Goal: Task Accomplishment & Management: Manage account settings

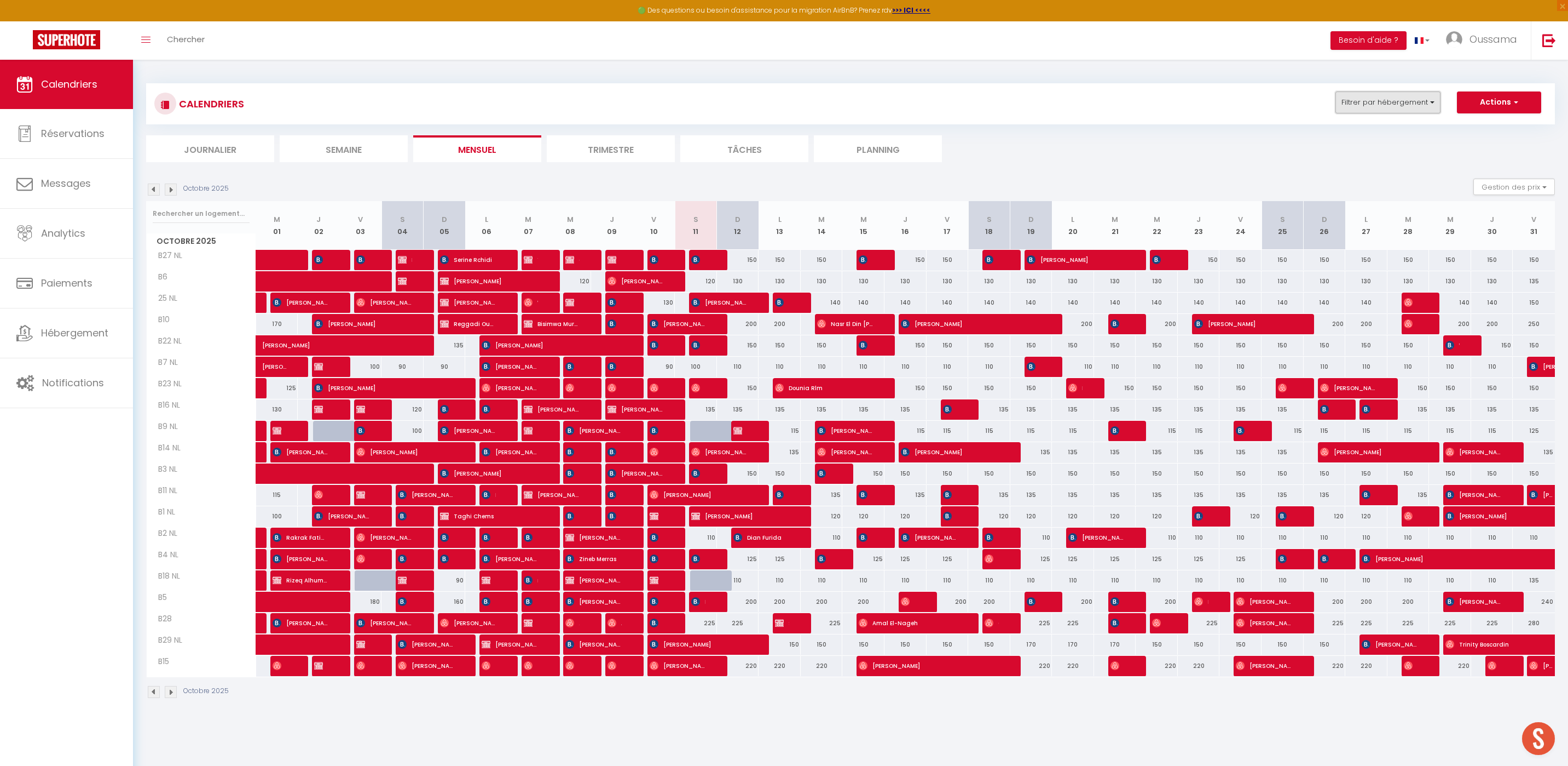
click at [1371, 96] on button "Filtrer par hébergement" at bounding box center [1388, 102] width 105 height 22
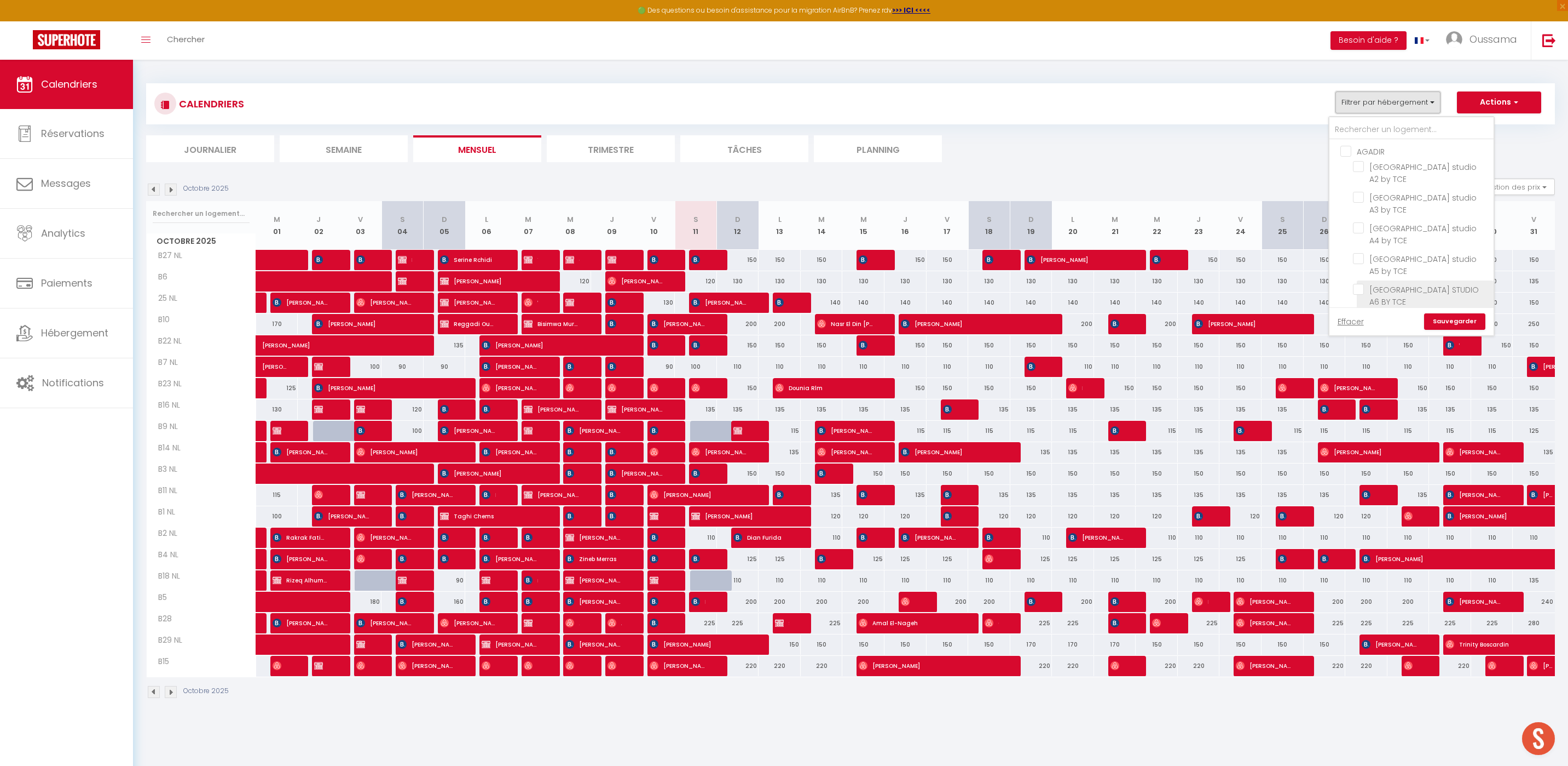
scroll to position [370, 0]
click at [1346, 198] on input "CASABLANCA BEL AZUR" at bounding box center [1423, 196] width 165 height 11
checkbox input "false"
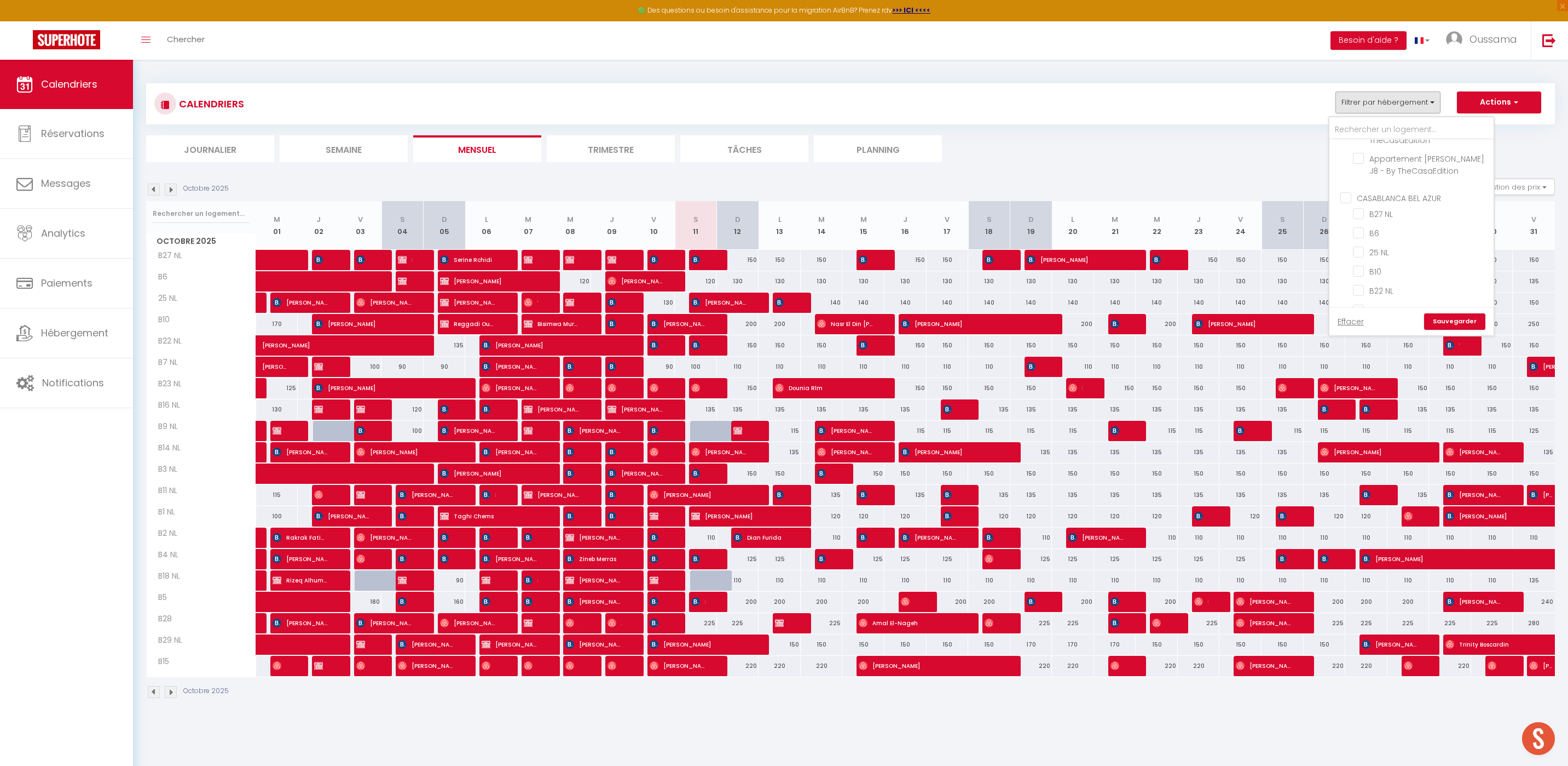
checkbox input "false"
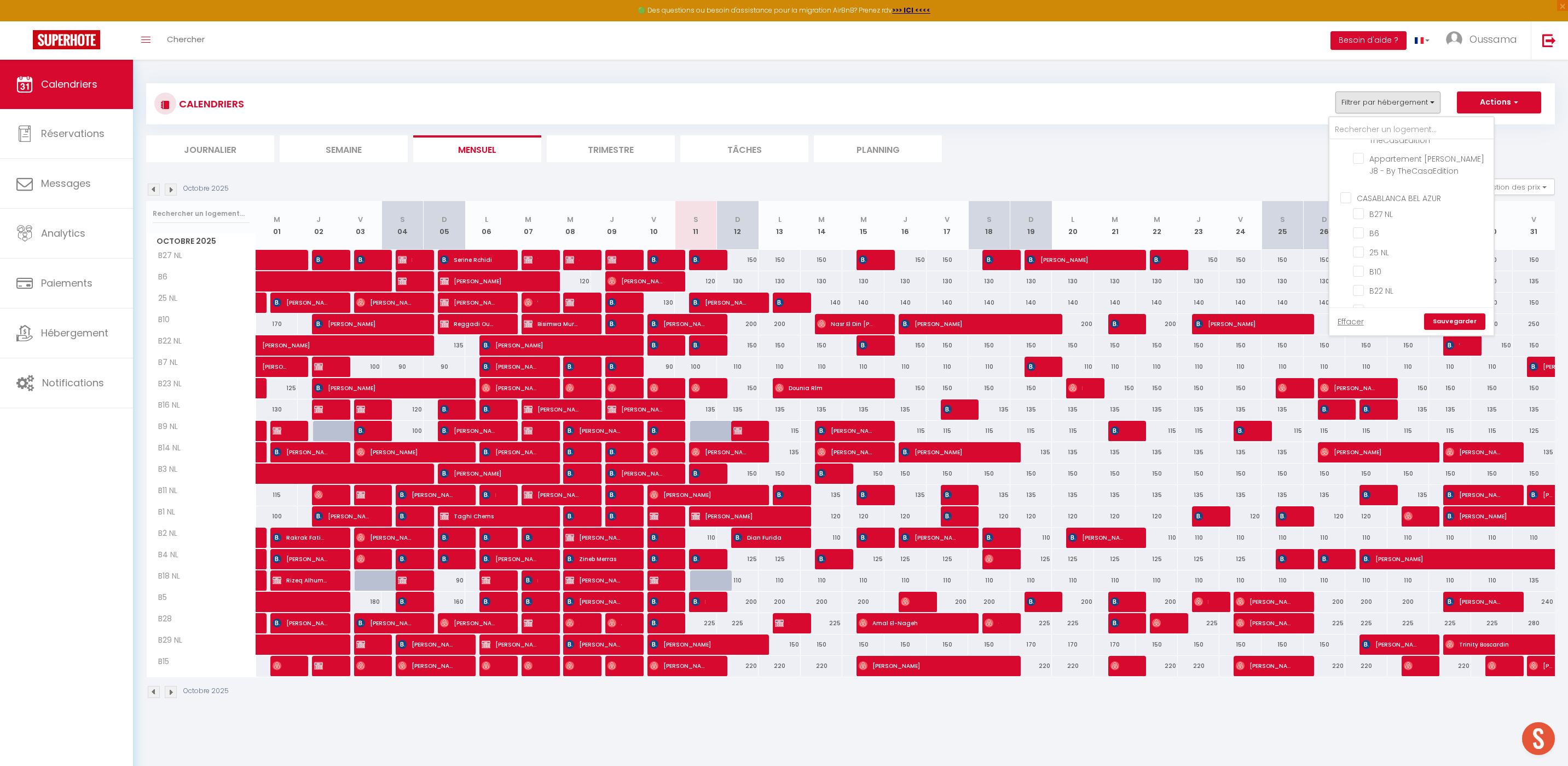
checkbox input "false"
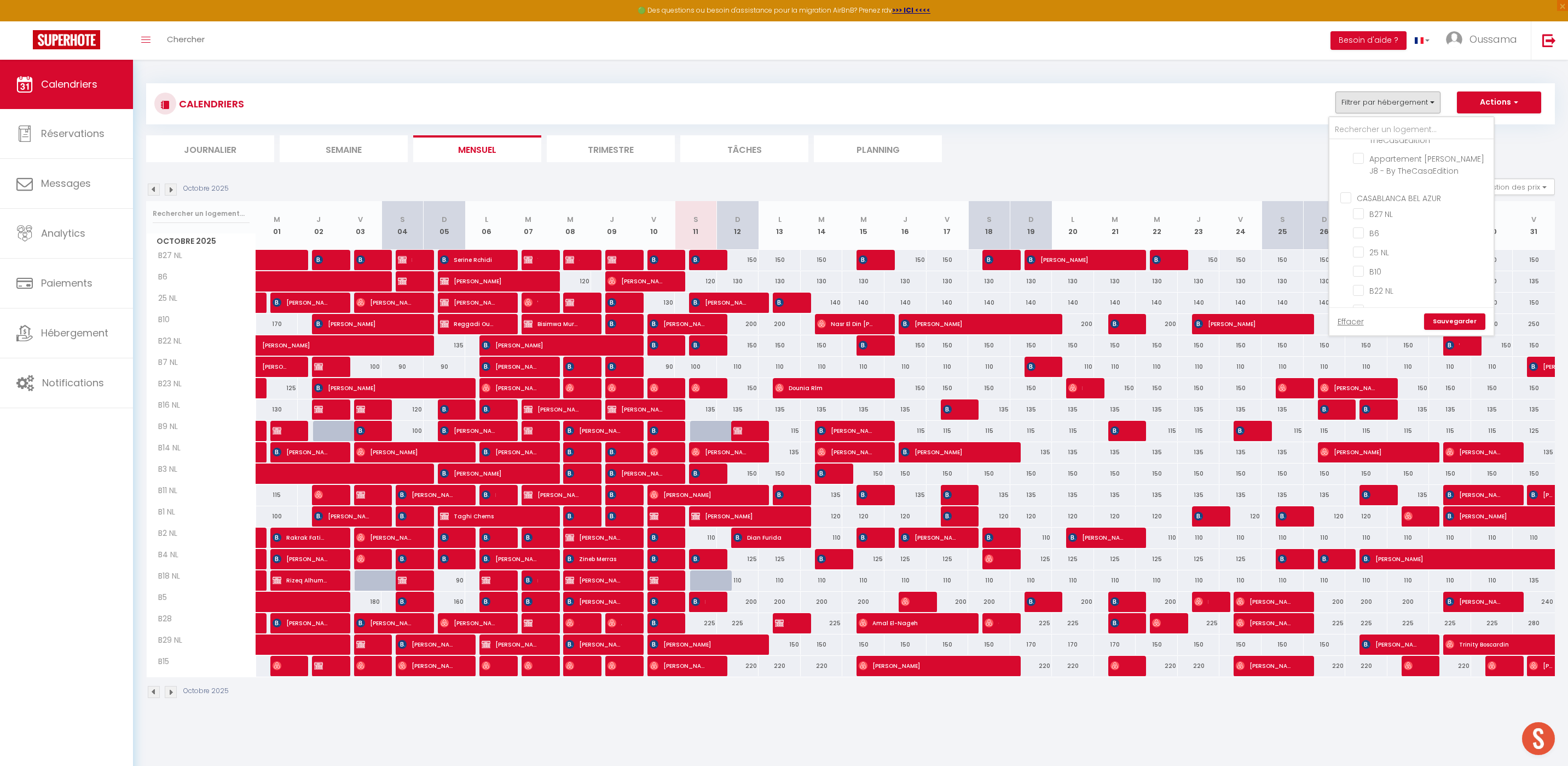
checkbox input "false"
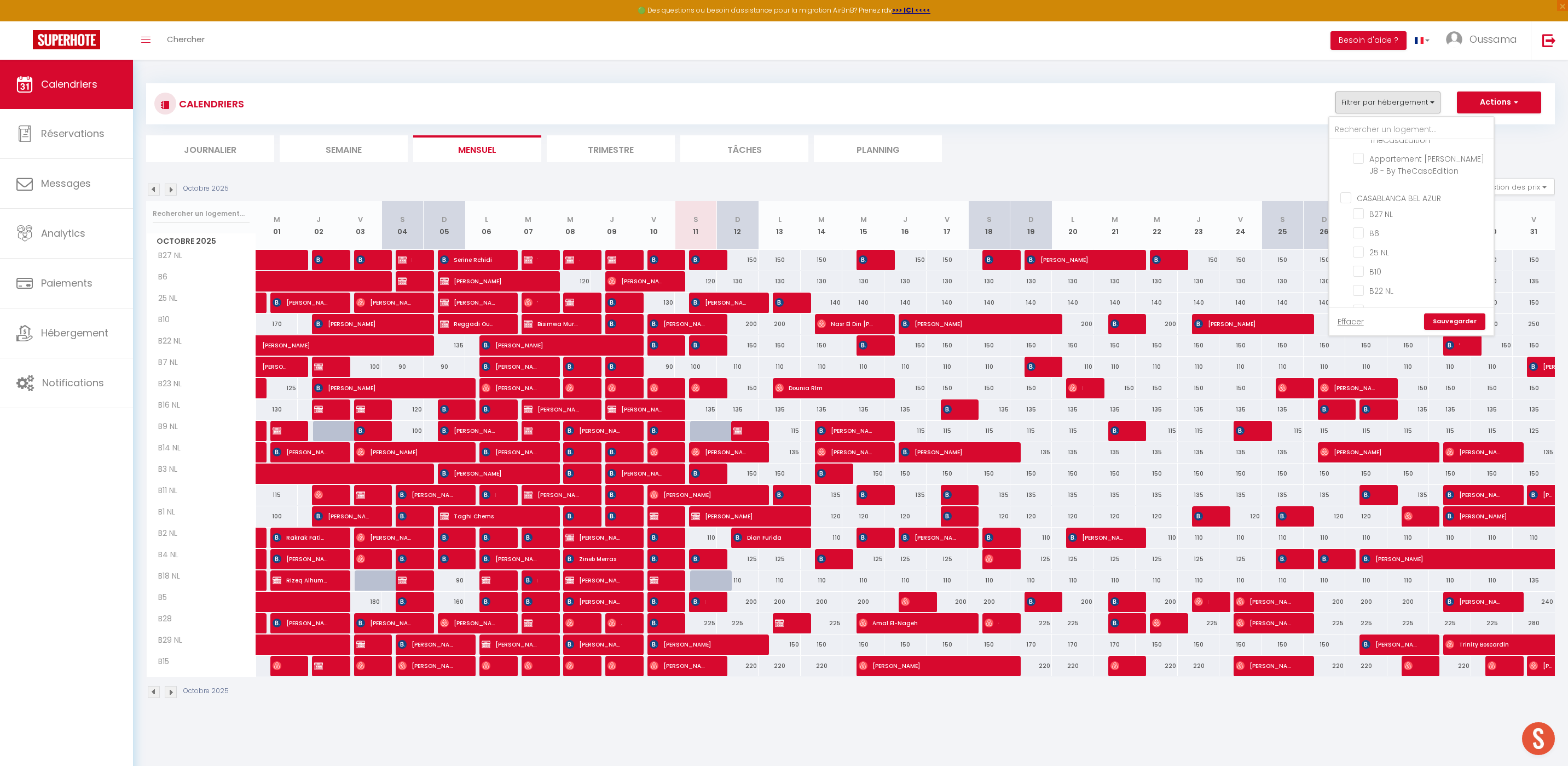
checkbox input "false"
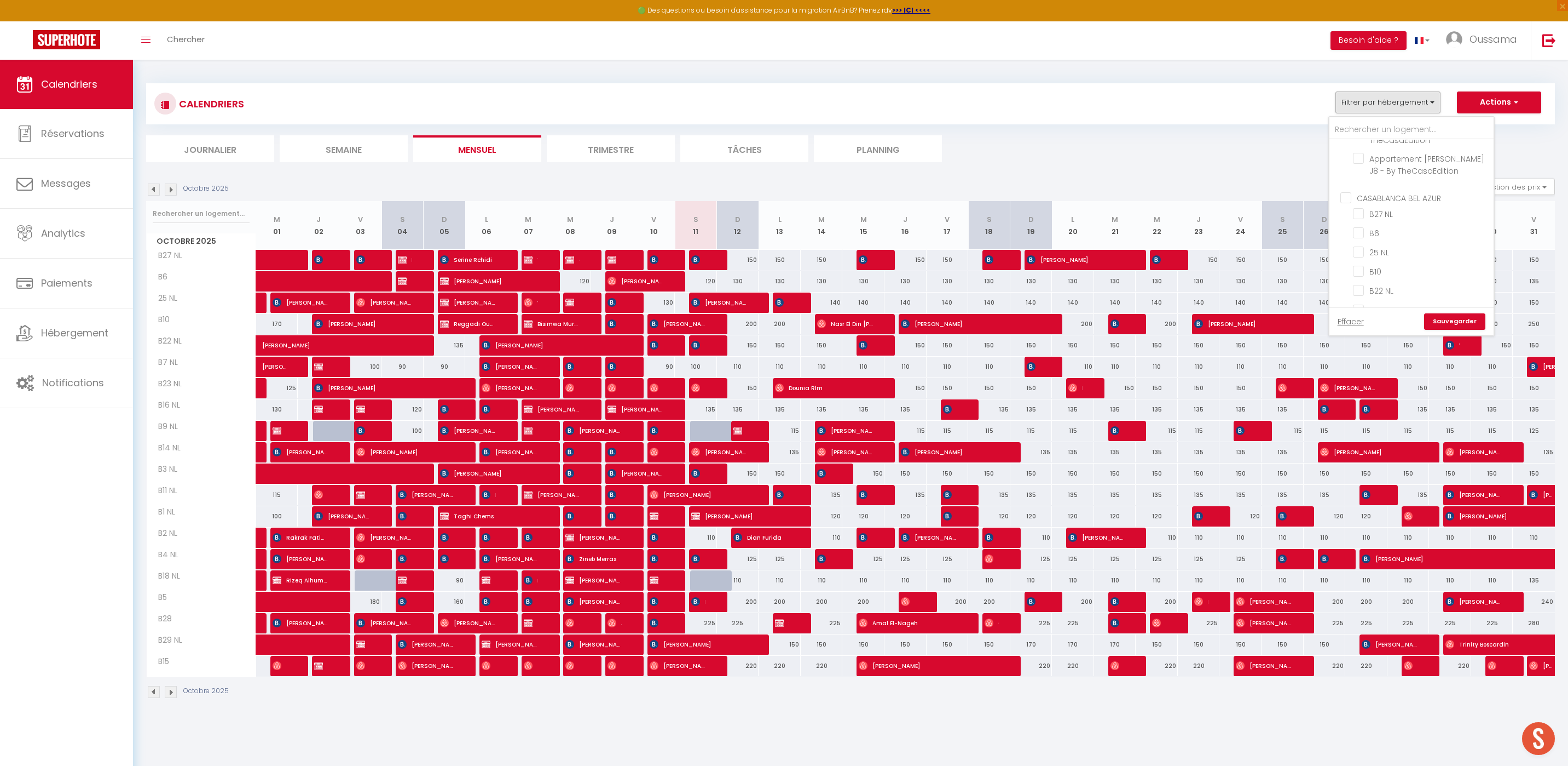
checkbox input "false"
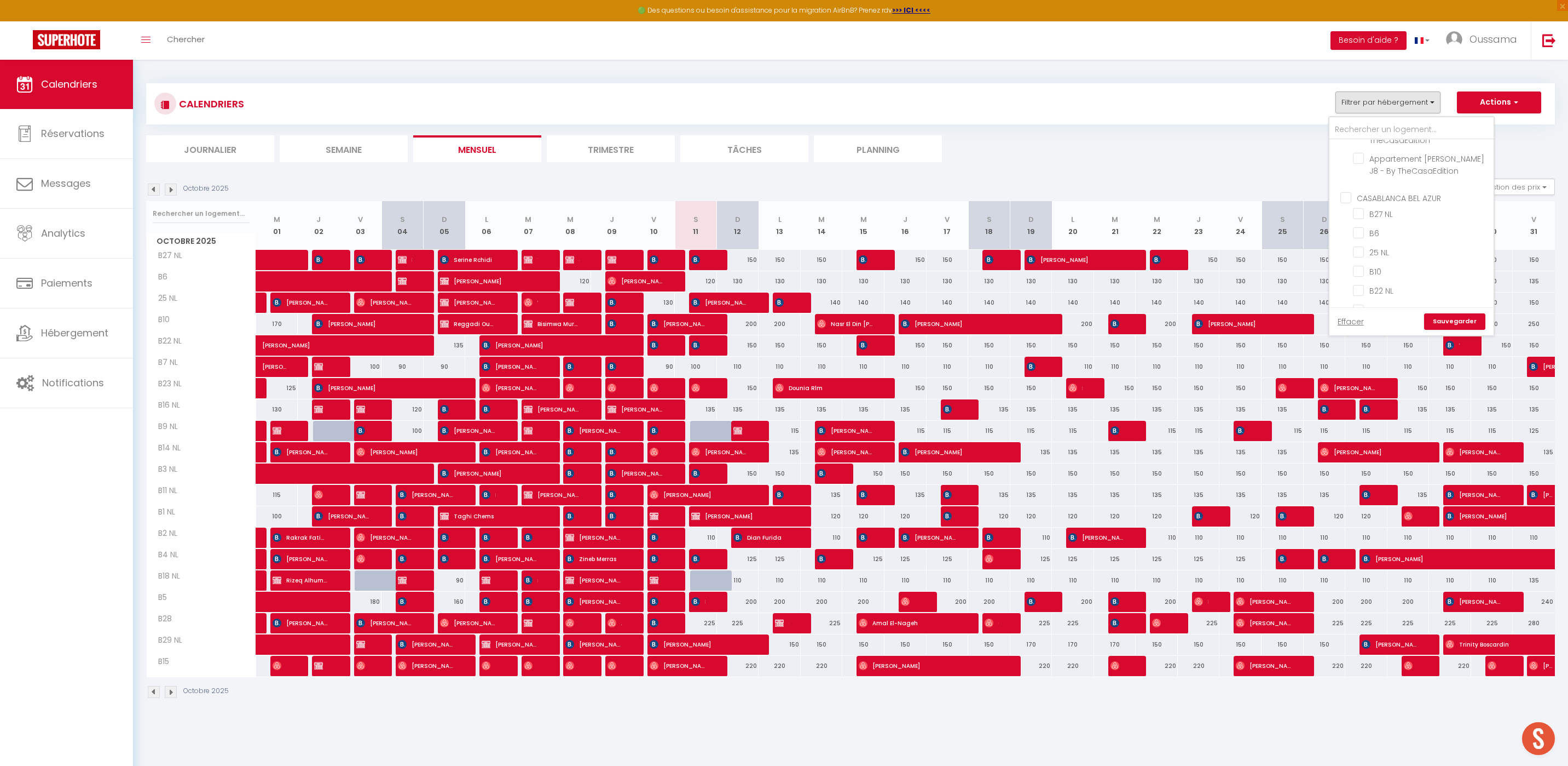
checkbox input "false"
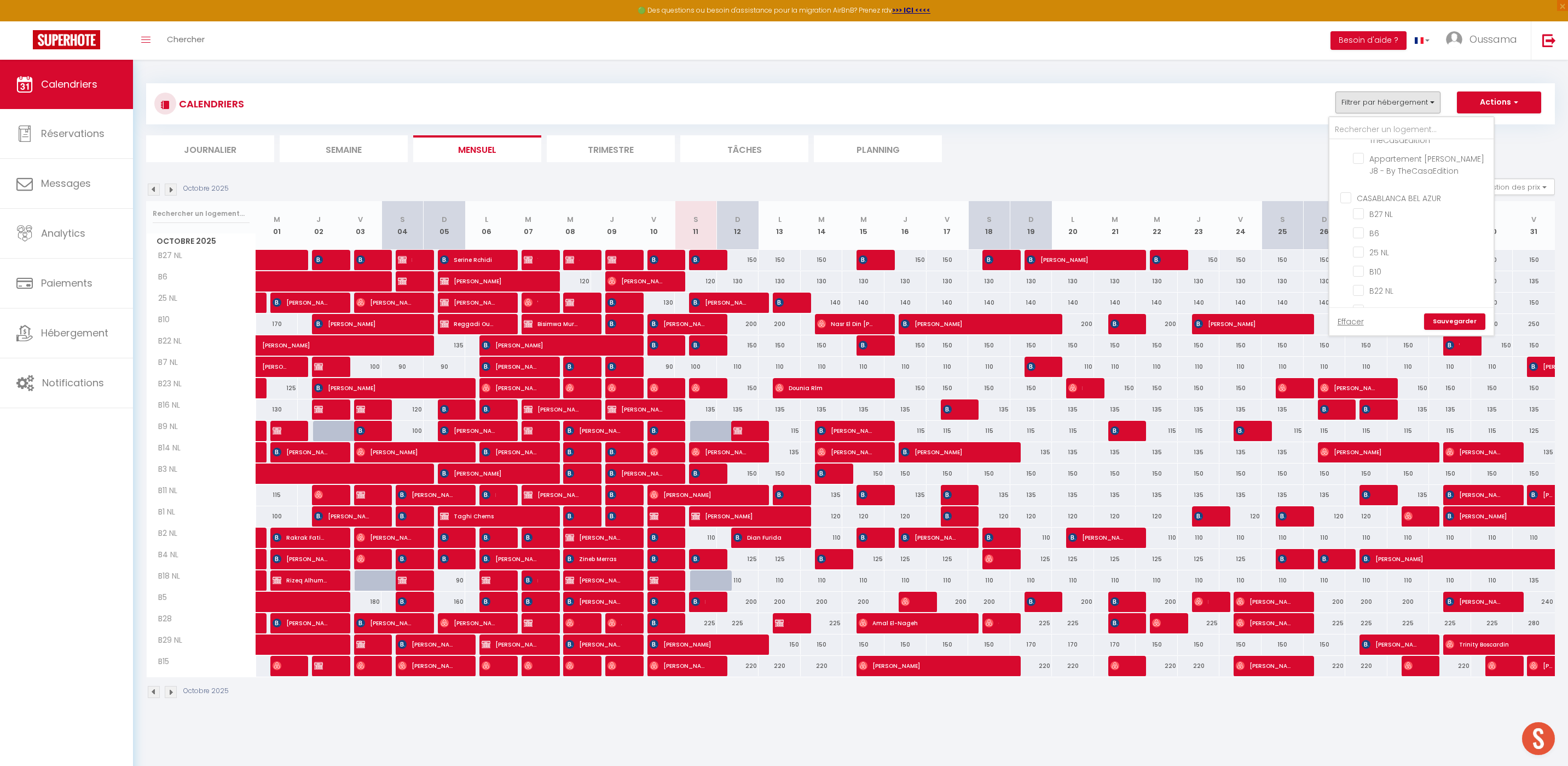
checkbox input "false"
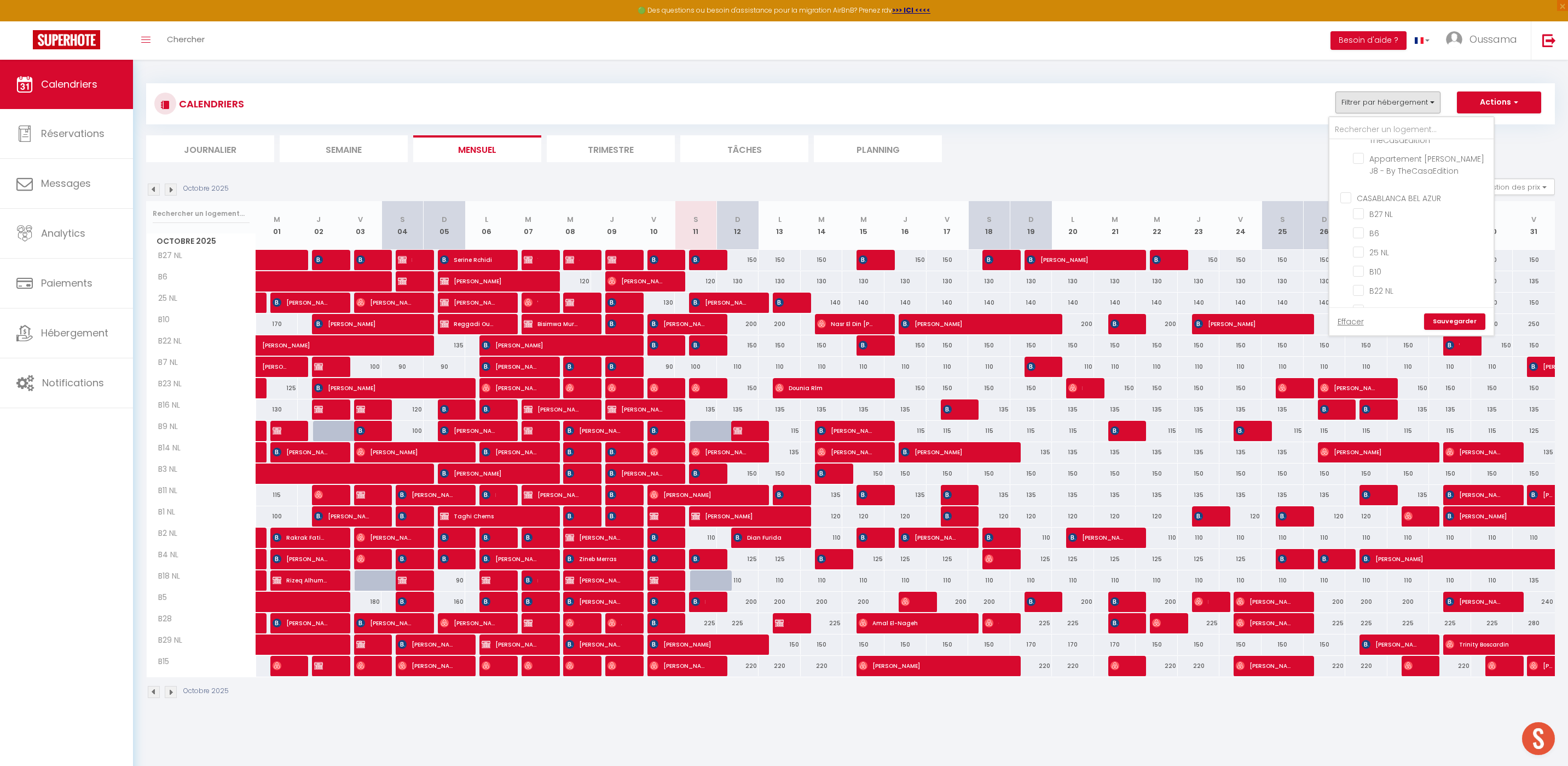
checkbox input "false"
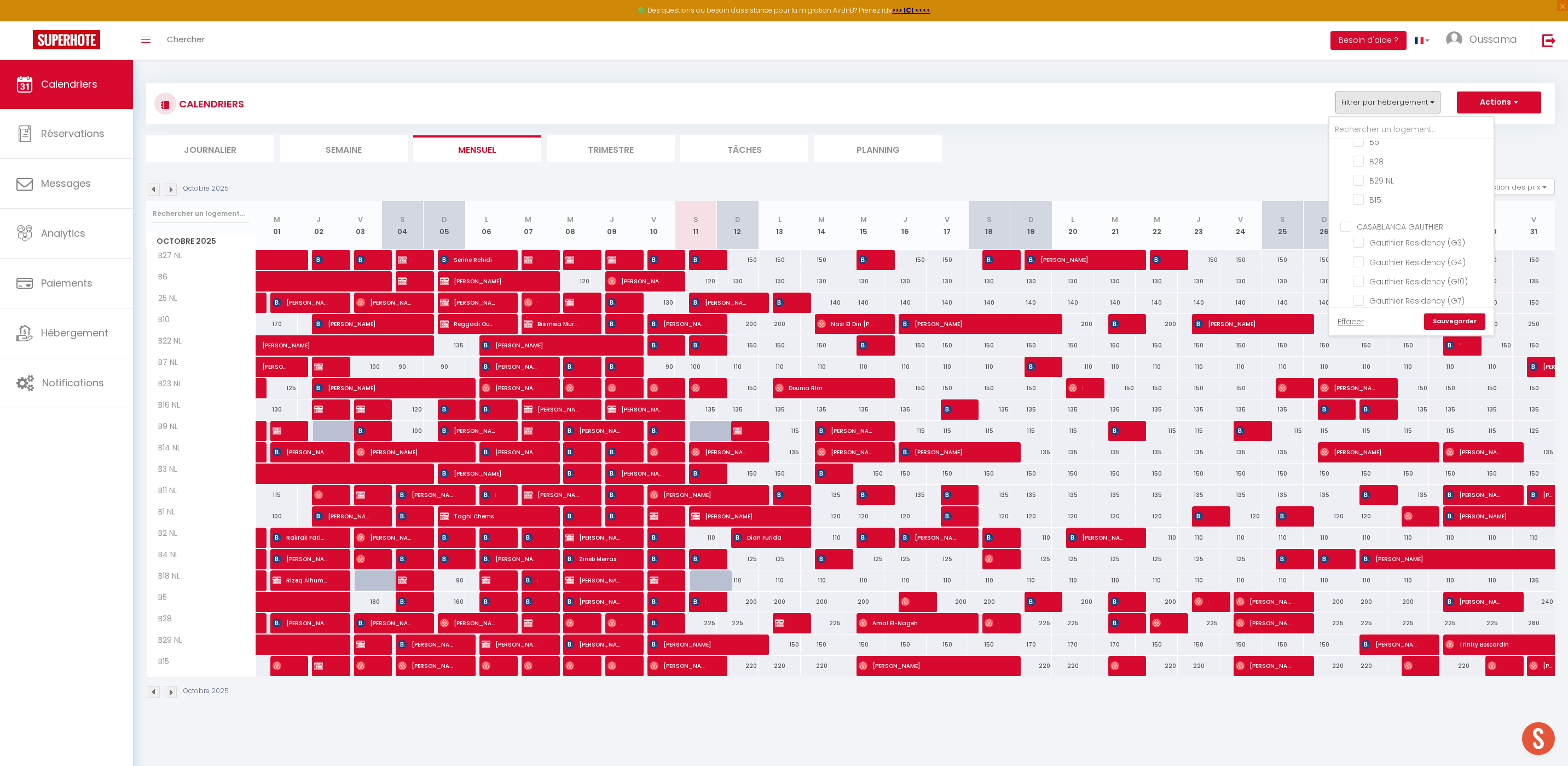
click at [1345, 220] on input "CASABLANCA GAUTHIER" at bounding box center [1423, 225] width 165 height 11
checkbox input "true"
checkbox input "false"
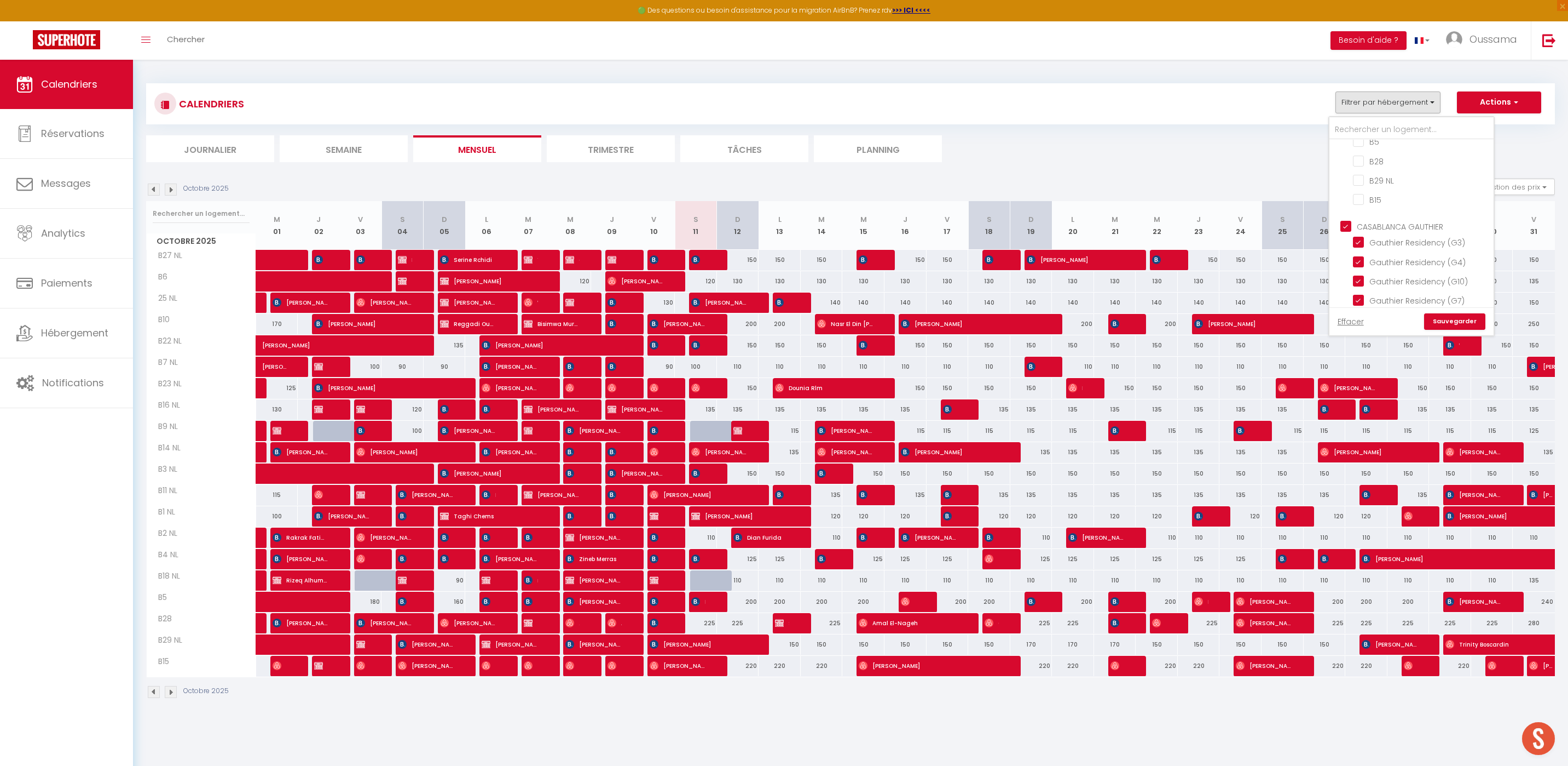
checkbox input "false"
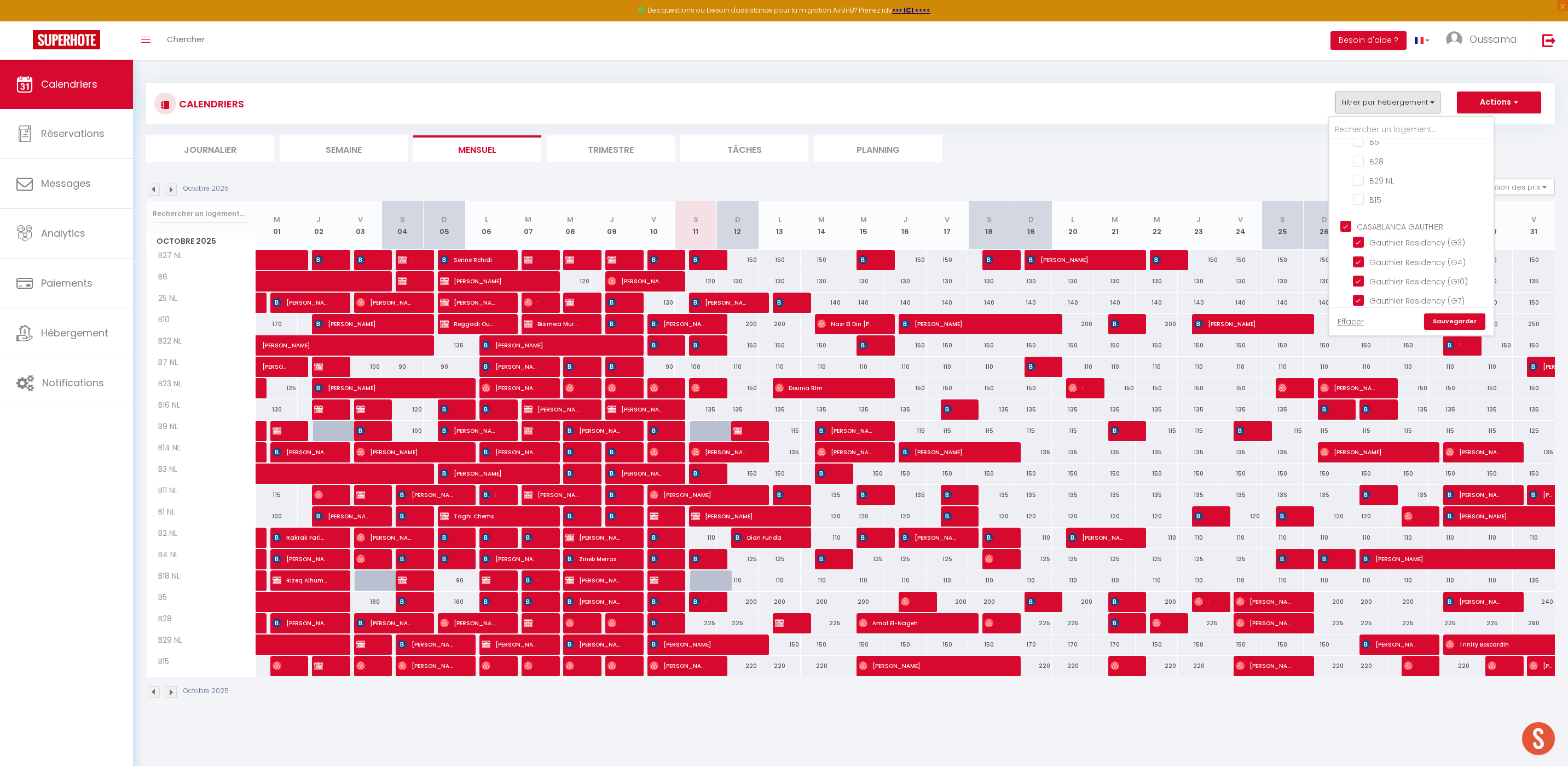
checkbox input "false"
checkbox input "true"
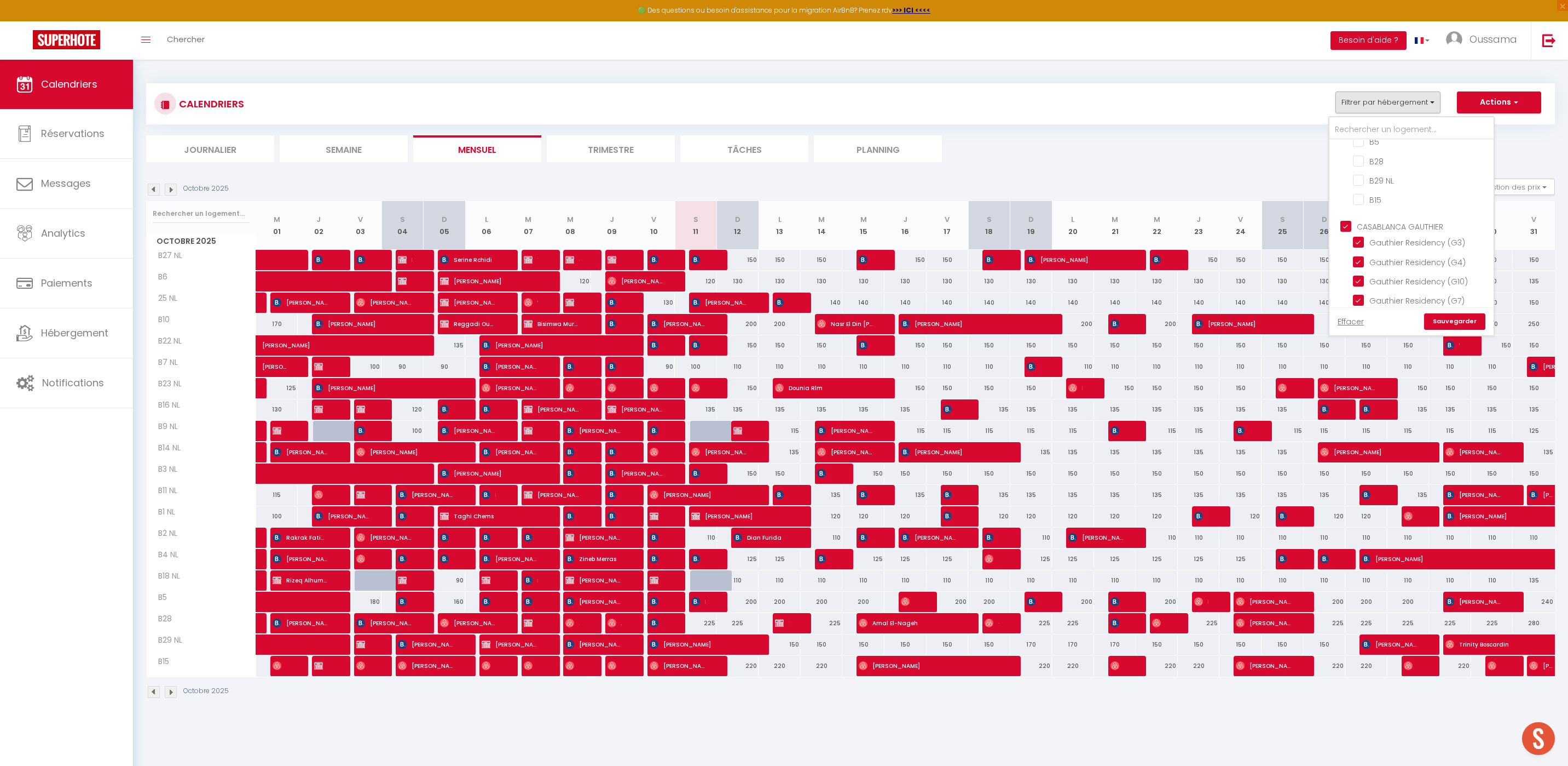
checkbox input "true"
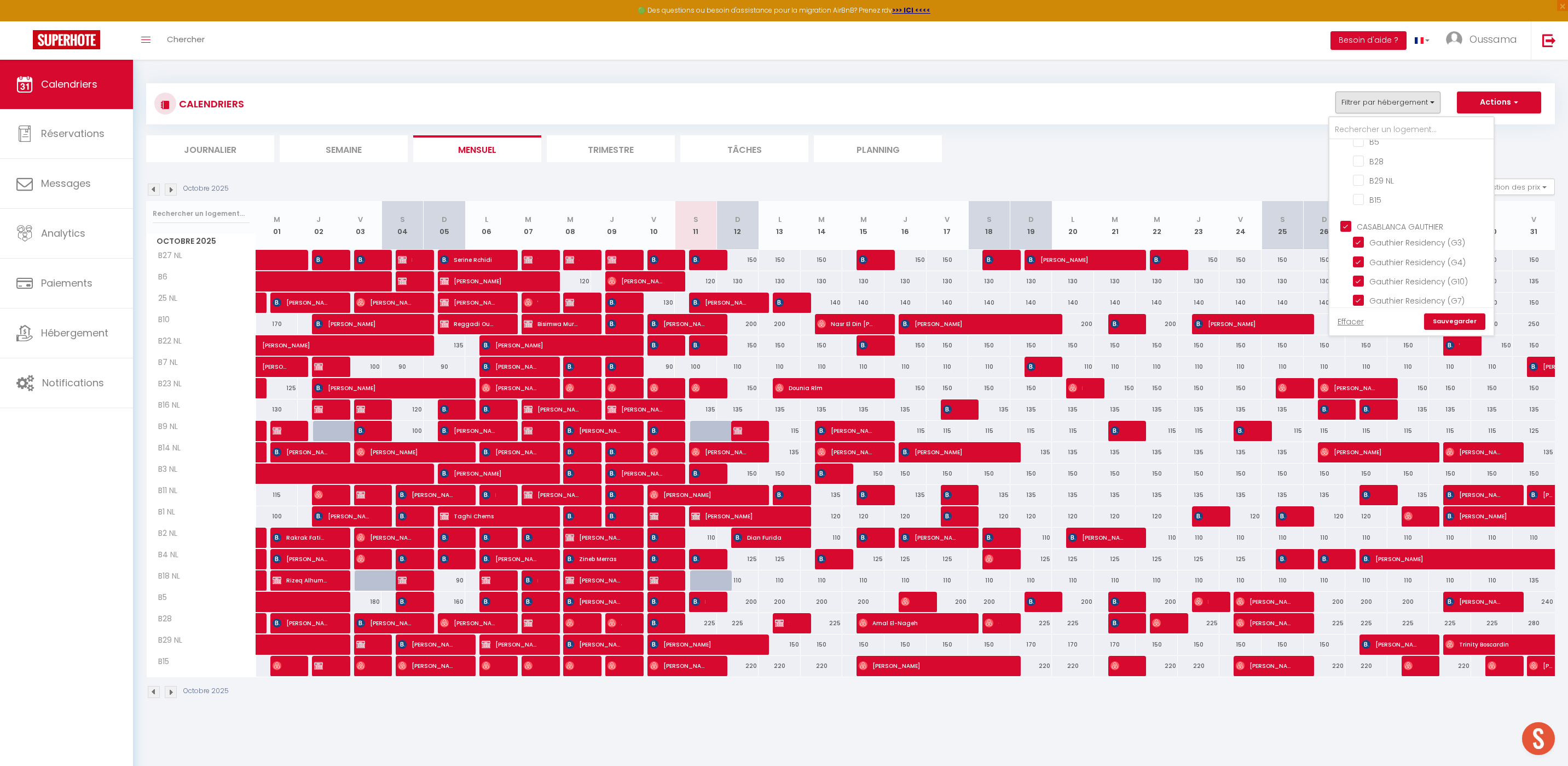
checkbox input "true"
checkbox input "false"
click at [1458, 318] on link "Sauvegarder" at bounding box center [1455, 321] width 62 height 17
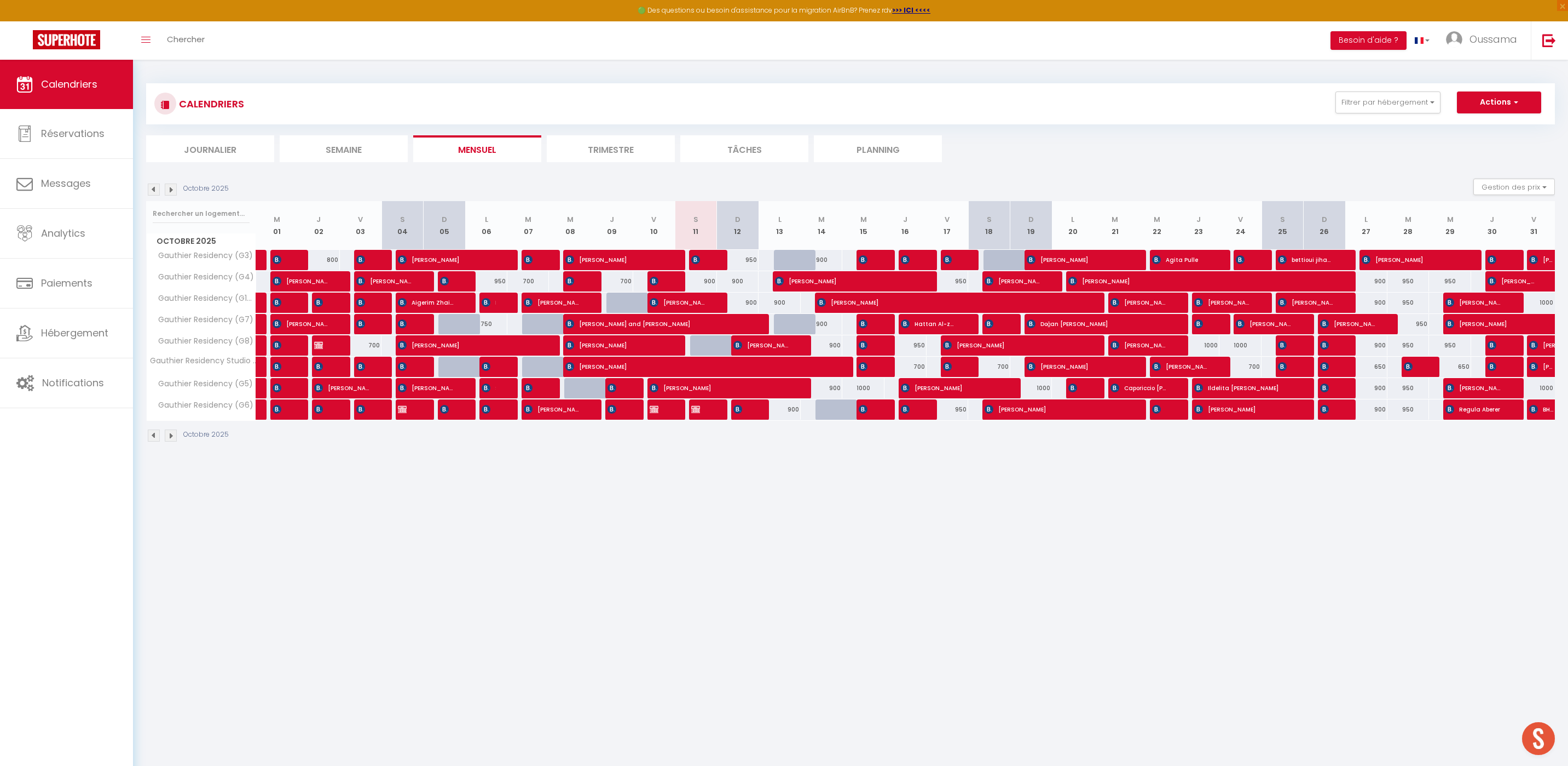
click at [218, 147] on li "Journalier" at bounding box center [210, 149] width 128 height 26
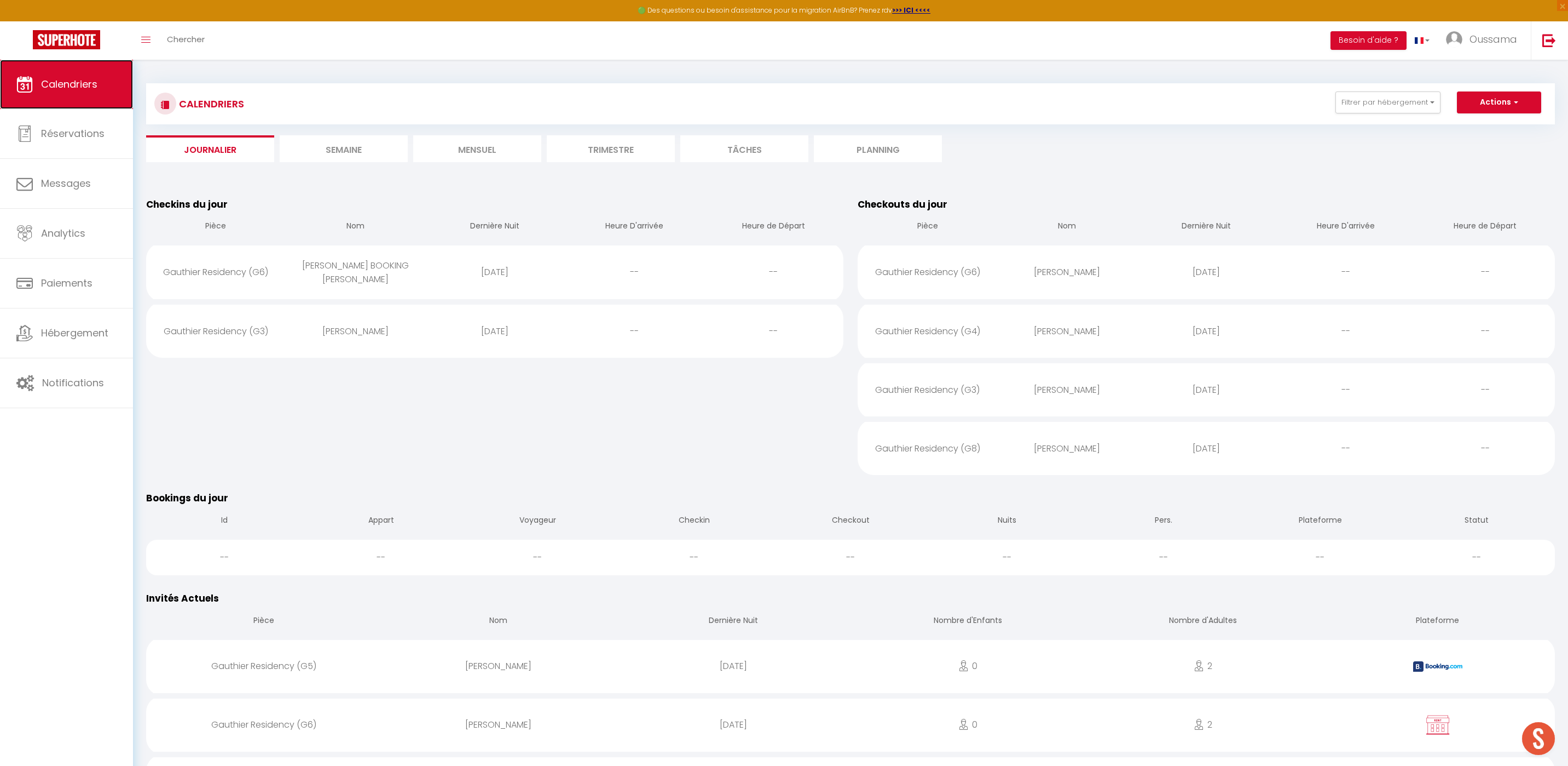
click at [87, 71] on link "Calendriers" at bounding box center [66, 85] width 133 height 49
click at [450, 153] on li "Mensuel" at bounding box center [478, 149] width 128 height 26
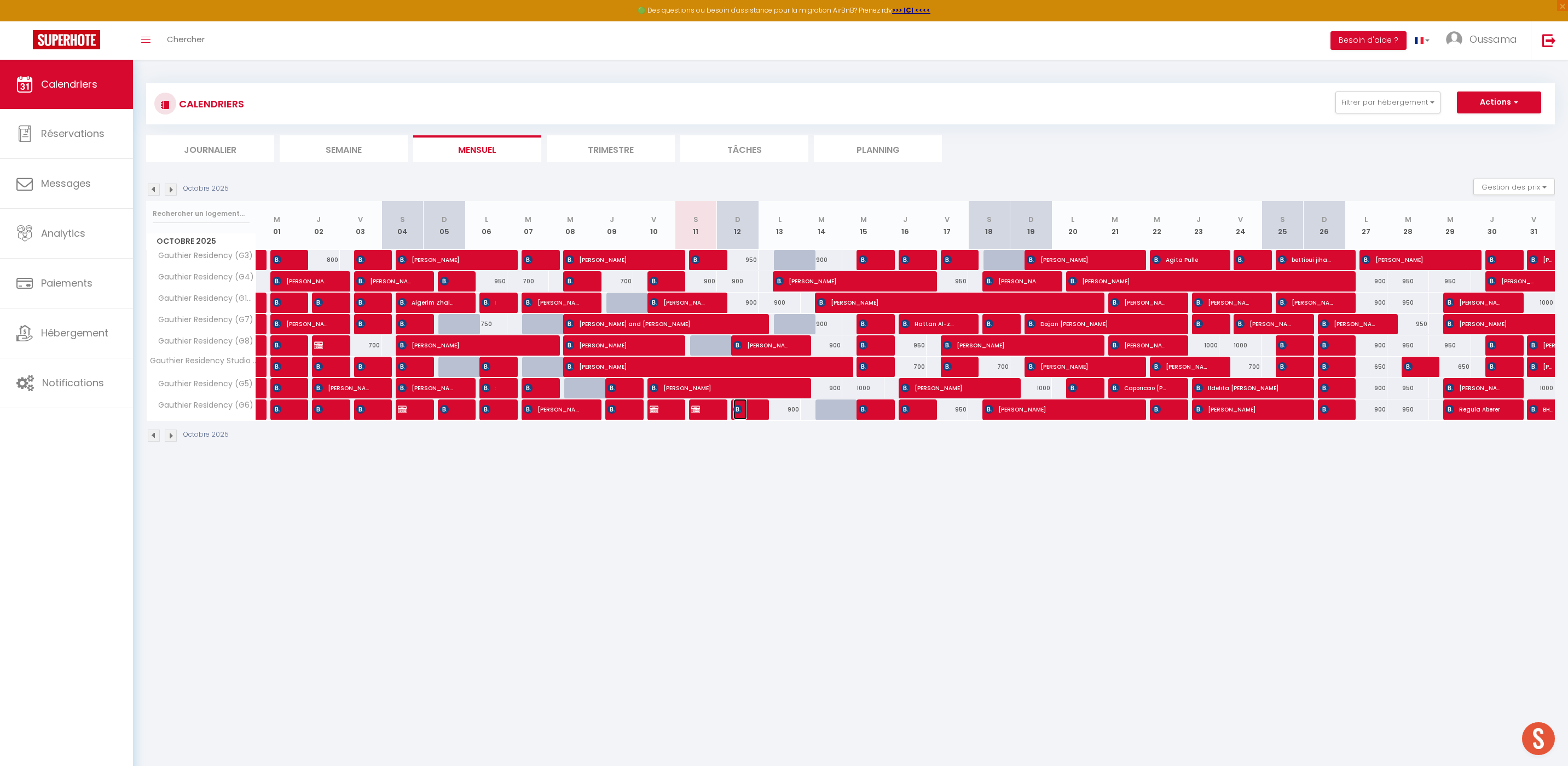
click at [738, 412] on img at bounding box center [738, 409] width 9 height 9
select select "OK"
select select "KO"
select select "0"
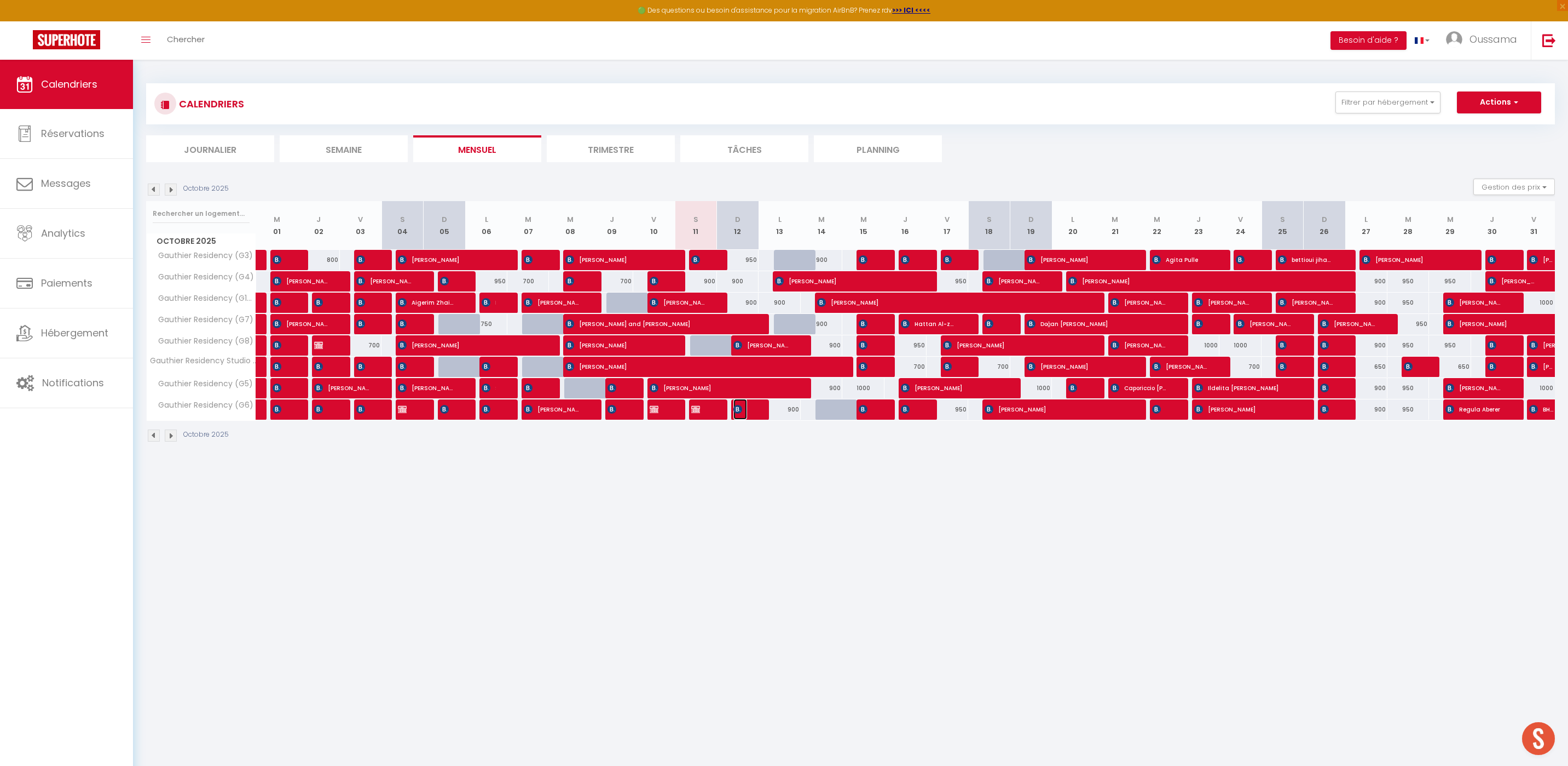
select select "1"
select select
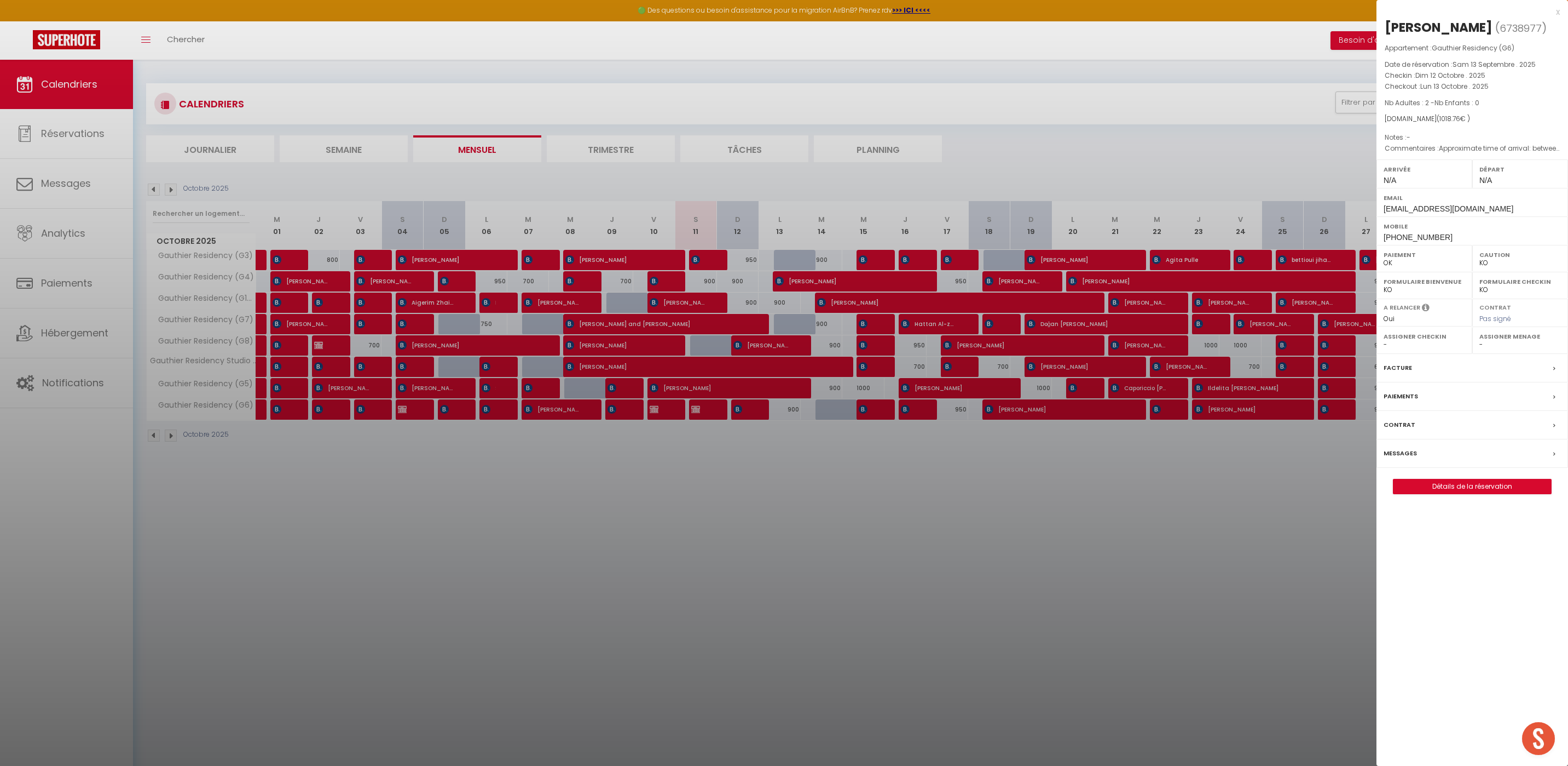
click at [698, 305] on div at bounding box center [784, 383] width 1568 height 766
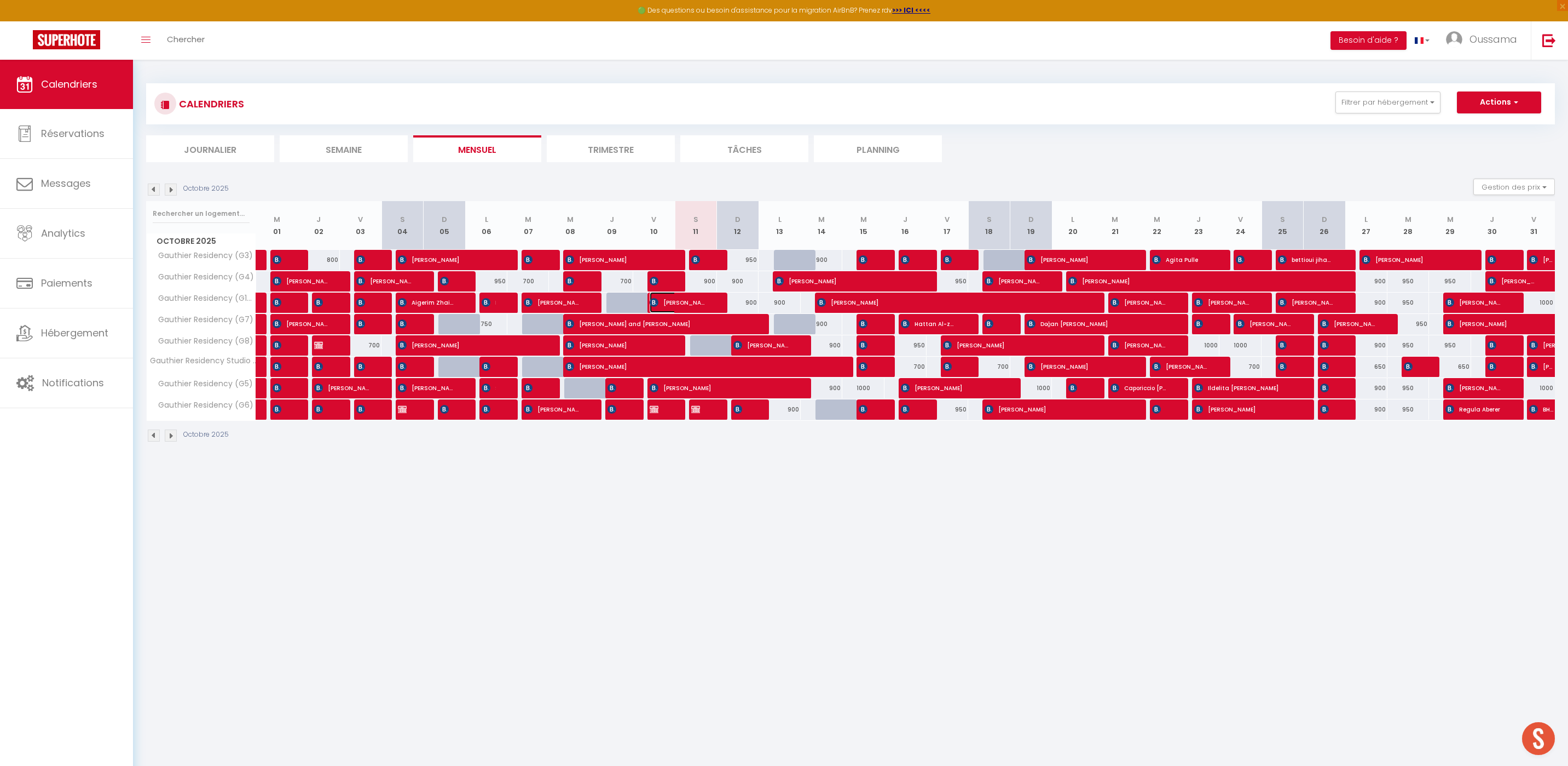
click at [698, 305] on span "[PERSON_NAME] Lyydia" at bounding box center [678, 303] width 56 height 21
